Goal: Transaction & Acquisition: Book appointment/travel/reservation

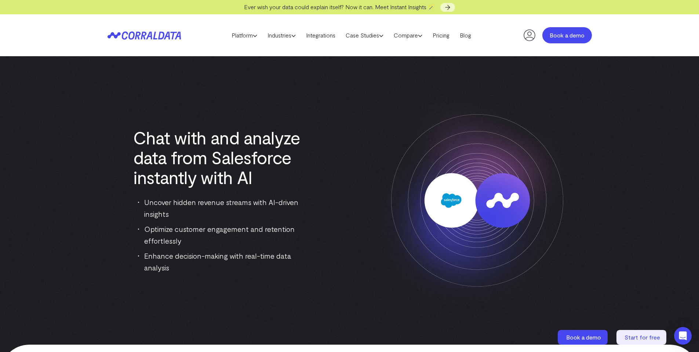
click at [547, 36] on link "Book a demo" at bounding box center [567, 35] width 50 height 16
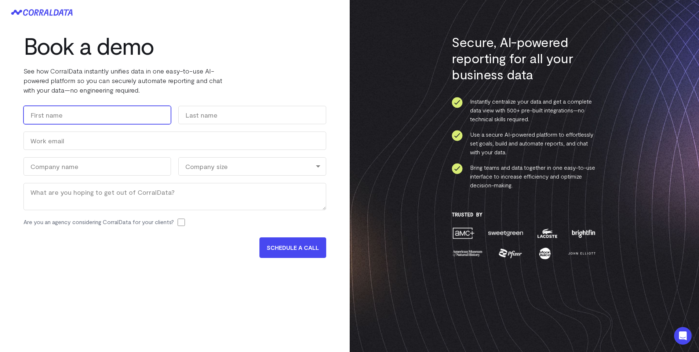
click at [109, 110] on input "First" at bounding box center [97, 115] width 148 height 18
type input "j"
type input "jakob"
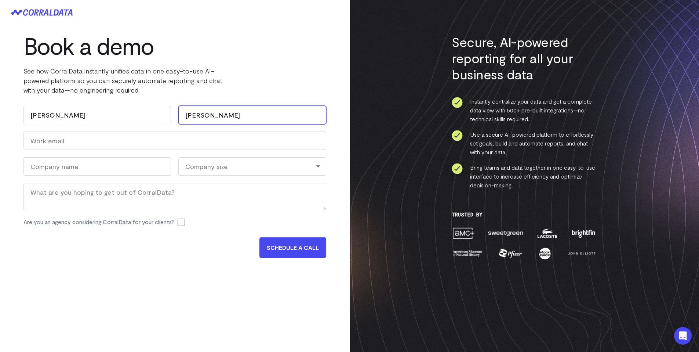
type input "Correa"
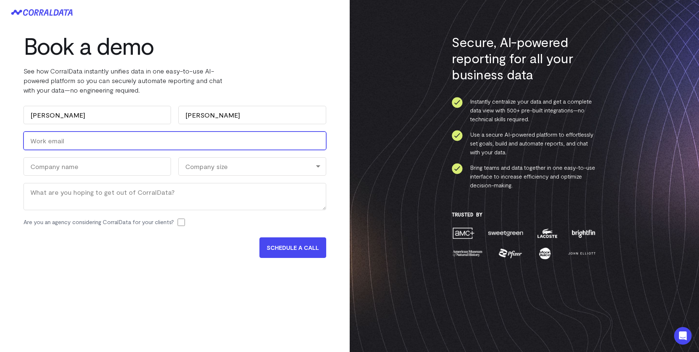
click at [102, 139] on input "Work Email (Required)" at bounding box center [174, 140] width 303 height 18
type input "jake@livlyte.com"
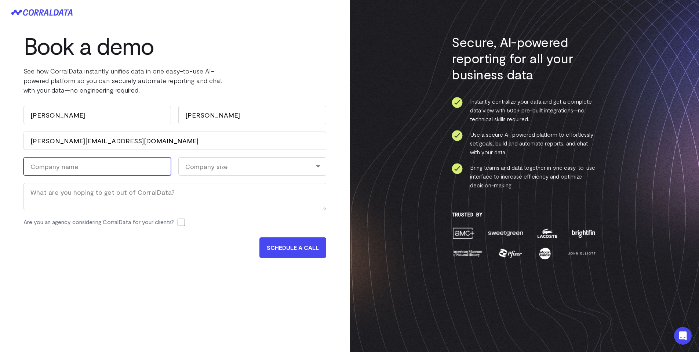
click at [70, 159] on input "Company Name (Required)" at bounding box center [97, 166] width 148 height 18
type input "Livlyte"
click at [290, 164] on div "Company size" at bounding box center [252, 166] width 148 height 18
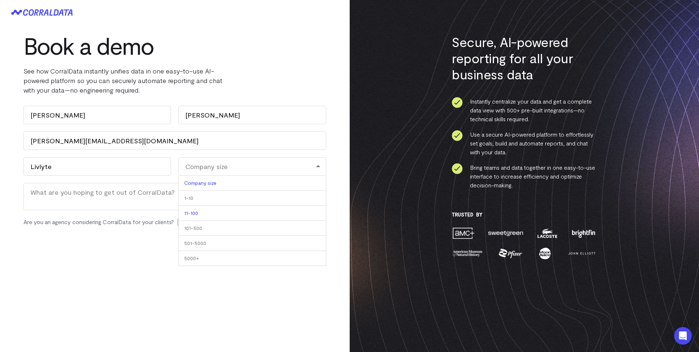
click at [279, 212] on li "11-100" at bounding box center [252, 213] width 148 height 15
select select "11-100"
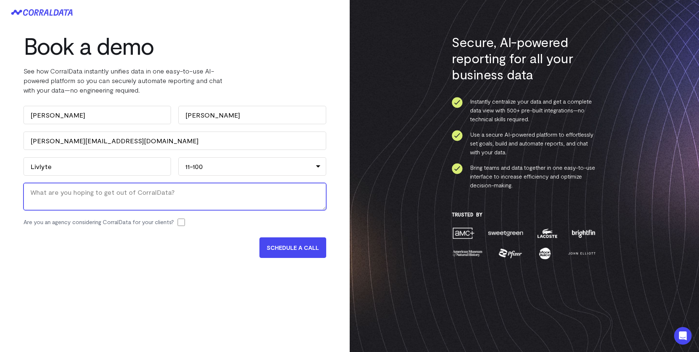
click at [115, 193] on textarea "Message" at bounding box center [174, 196] width 303 height 27
type textarea "E"
type textarea "Clear Accurate Data Visualization"
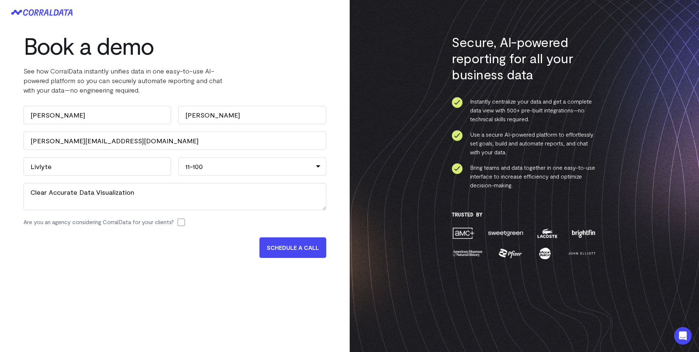
click at [266, 246] on input "SCHEDULE A CALL" at bounding box center [292, 247] width 67 height 21
